Goal: Task Accomplishment & Management: Complete application form

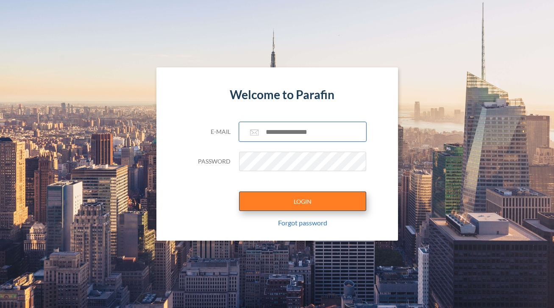
type input "**********"
click at [328, 193] on button "LOGIN" at bounding box center [302, 200] width 127 height 19
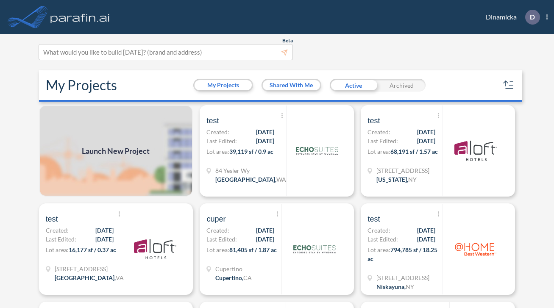
click at [122, 150] on span "Launch New Project" at bounding box center [116, 150] width 68 height 11
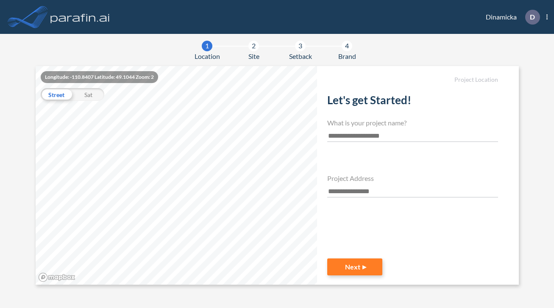
click at [356, 132] on input "text" at bounding box center [412, 135] width 171 height 11
type input "****"
click at [332, 180] on h4 "Project Address" at bounding box center [412, 178] width 171 height 8
click at [332, 186] on input "text" at bounding box center [412, 191] width 171 height 11
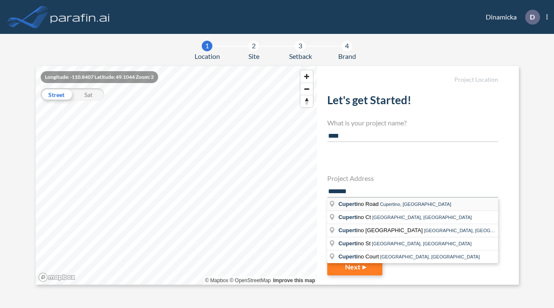
click at [361, 210] on li "Cuperti no Road Cupertino, [GEOGRAPHIC_DATA]" at bounding box center [412, 204] width 171 height 13
type input "**********"
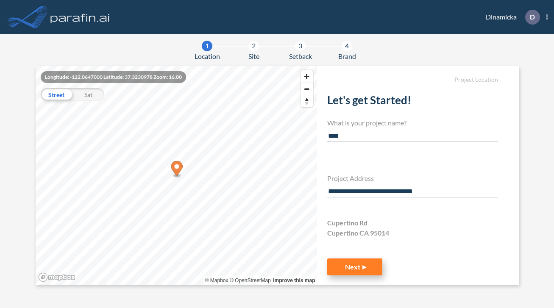
click at [344, 266] on button "Next" at bounding box center [354, 266] width 55 height 17
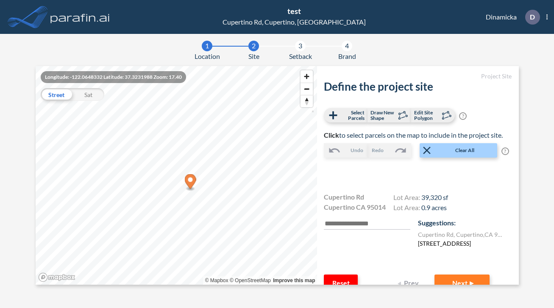
click at [454, 246] on label "[STREET_ADDRESS]" at bounding box center [444, 243] width 53 height 9
click at [448, 278] on button "Next" at bounding box center [461, 283] width 55 height 17
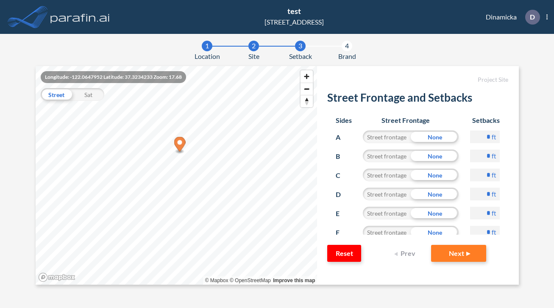
scroll to position [44, 0]
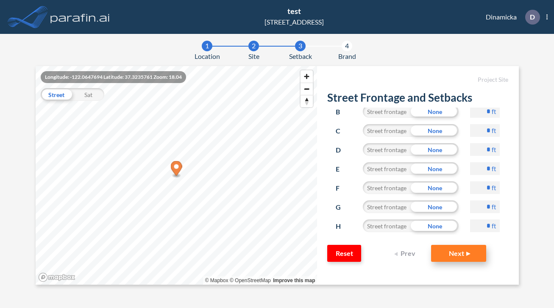
click at [451, 251] on button "Next" at bounding box center [458, 253] width 55 height 17
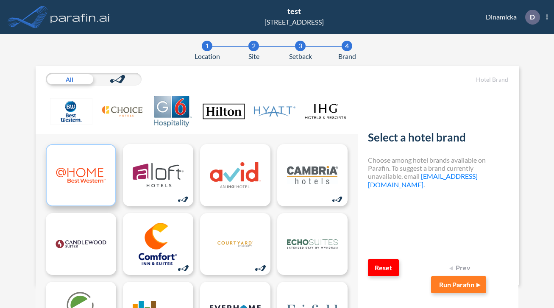
click at [104, 171] on img at bounding box center [80, 175] width 51 height 42
click at [446, 284] on button "Run Parafin" at bounding box center [458, 284] width 55 height 17
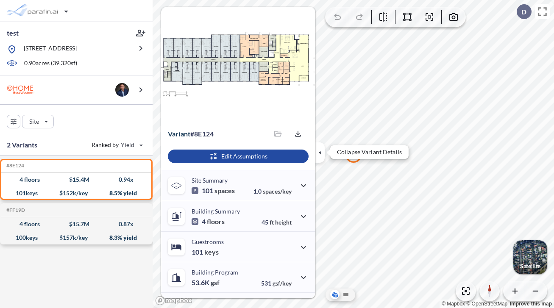
click at [319, 151] on icon "button" at bounding box center [319, 152] width 9 height 9
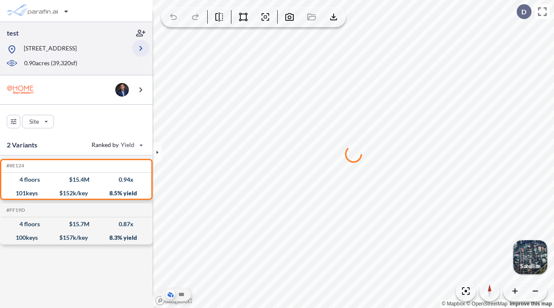
click at [138, 52] on icon "button" at bounding box center [141, 48] width 10 height 10
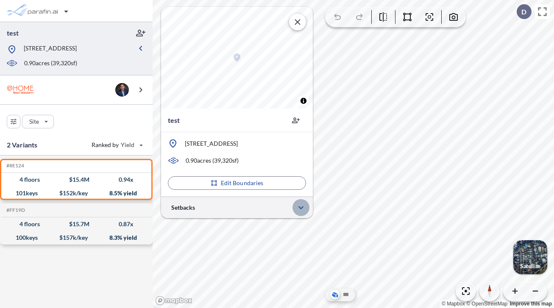
click at [300, 209] on icon "button" at bounding box center [301, 208] width 10 height 10
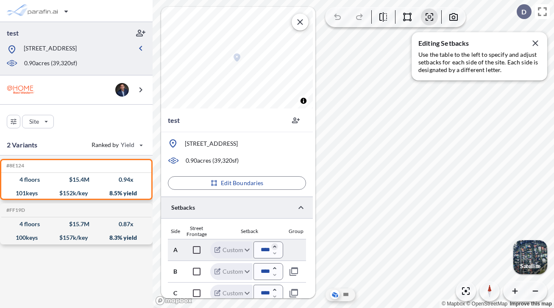
scroll to position [53, 0]
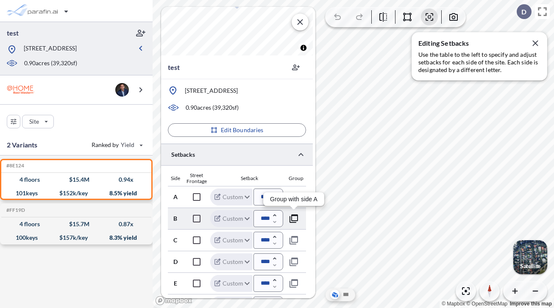
click at [293, 217] on icon "button" at bounding box center [294, 219] width 10 height 10
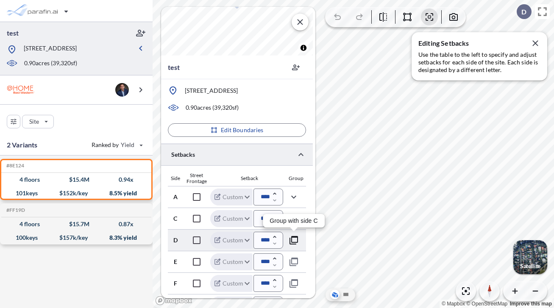
click at [296, 237] on icon "button" at bounding box center [293, 240] width 8 height 8
click at [294, 197] on icon "button" at bounding box center [293, 197] width 5 height 3
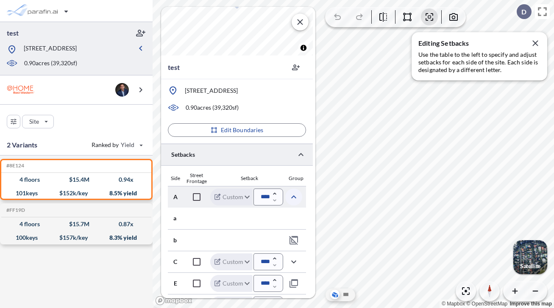
click at [294, 197] on icon "button" at bounding box center [293, 196] width 5 height 3
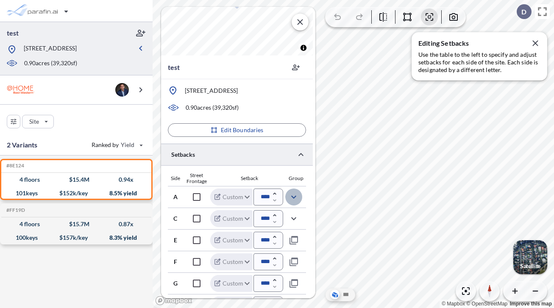
click at [294, 197] on icon "button" at bounding box center [293, 197] width 5 height 3
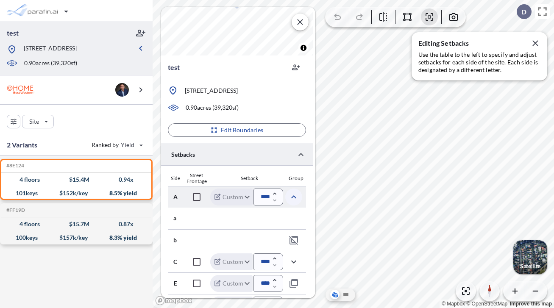
click at [294, 197] on icon "button" at bounding box center [293, 196] width 5 height 3
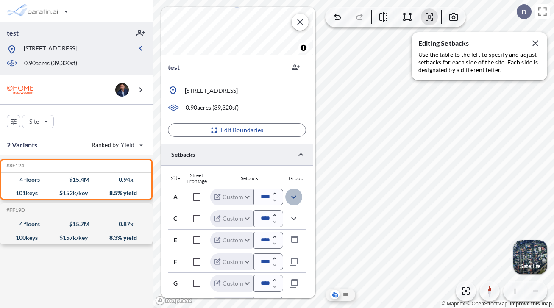
click at [296, 200] on icon "button" at bounding box center [294, 197] width 10 height 10
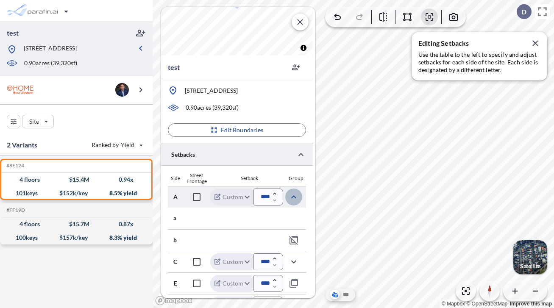
click at [296, 200] on icon "button" at bounding box center [294, 197] width 10 height 10
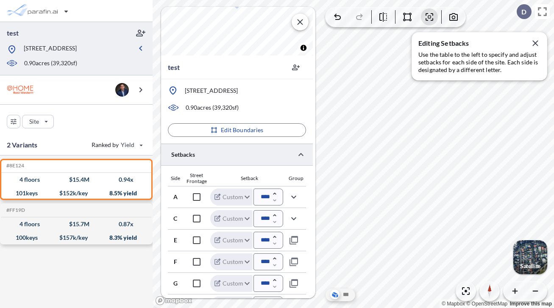
click at [36, 19] on div at bounding box center [76, 11] width 153 height 22
click at [36, 16] on div "button" at bounding box center [38, 11] width 71 height 17
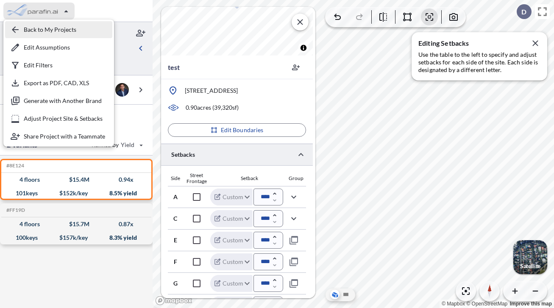
drag, startPoint x: 37, startPoint y: 21, endPoint x: 42, endPoint y: 34, distance: 13.8
click at [42, 34] on div "button" at bounding box center [58, 29] width 107 height 17
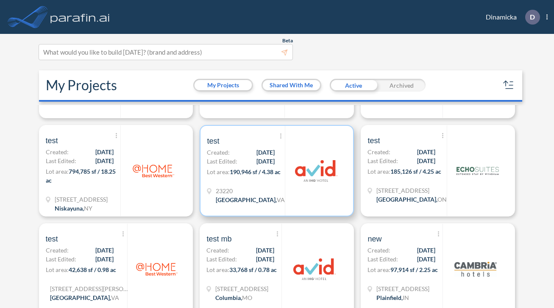
scroll to position [185, 0]
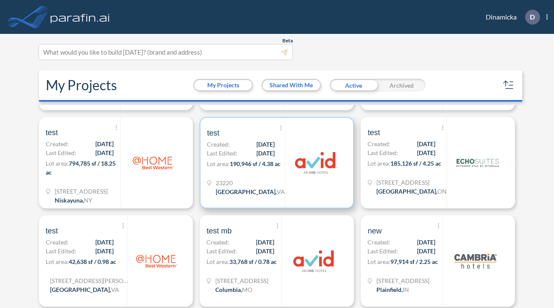
click at [336, 184] on div at bounding box center [316, 163] width 62 height 90
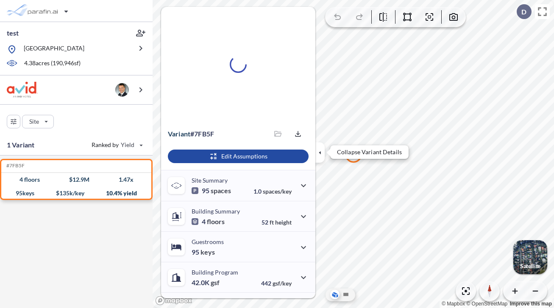
click at [321, 153] on icon "button" at bounding box center [319, 152] width 9 height 9
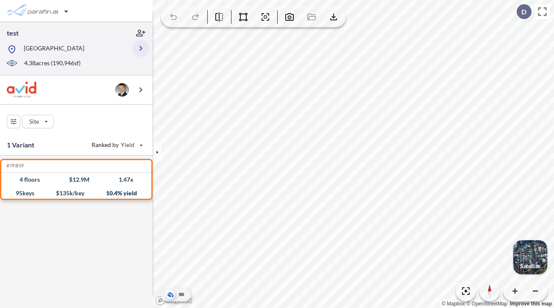
click at [145, 52] on icon "button" at bounding box center [141, 48] width 10 height 10
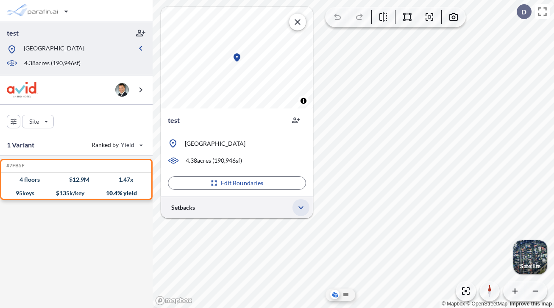
click at [296, 211] on icon "button" at bounding box center [301, 208] width 10 height 10
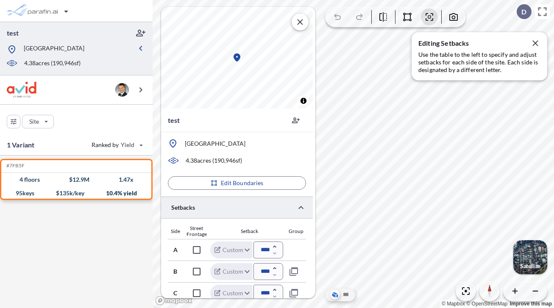
scroll to position [43, 0]
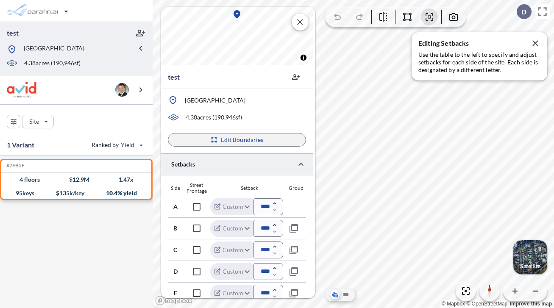
click at [301, 140] on section "test © Mapbox © OpenStreetMap Improve this map test [GEOGRAPHIC_DATA] 4.38 acre…" at bounding box center [353, 154] width 401 height 308
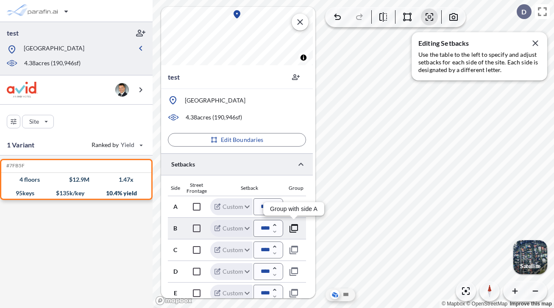
click at [291, 228] on icon "button" at bounding box center [293, 228] width 8 height 8
click at [292, 203] on icon "button" at bounding box center [294, 207] width 10 height 10
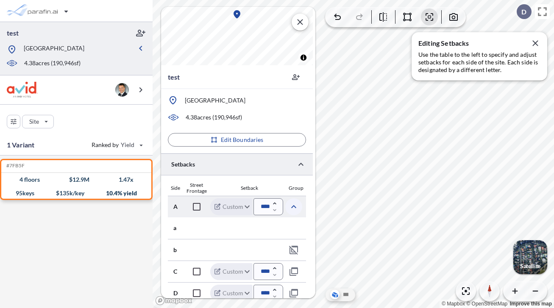
click at [295, 205] on icon "button" at bounding box center [294, 207] width 10 height 10
